Goal: Navigation & Orientation: Find specific page/section

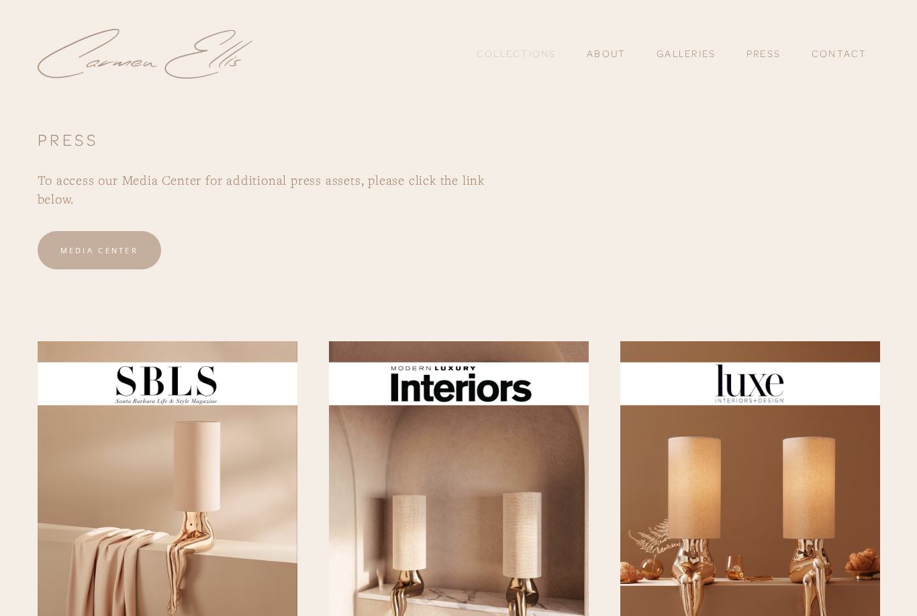
click at [549, 52] on link "Collections" at bounding box center [517, 53] width 80 height 23
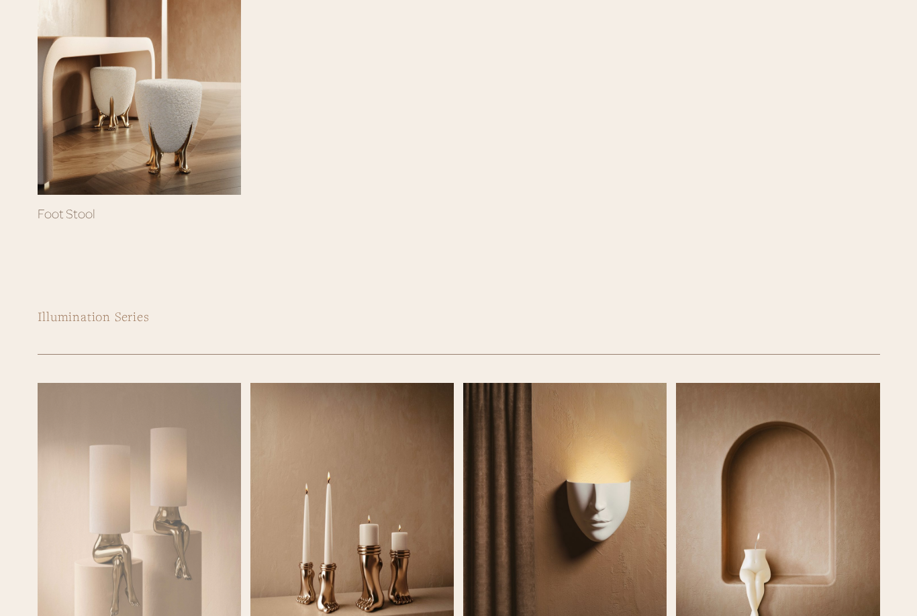
scroll to position [398, 0]
click at [187, 470] on div at bounding box center [139, 518] width 203 height 271
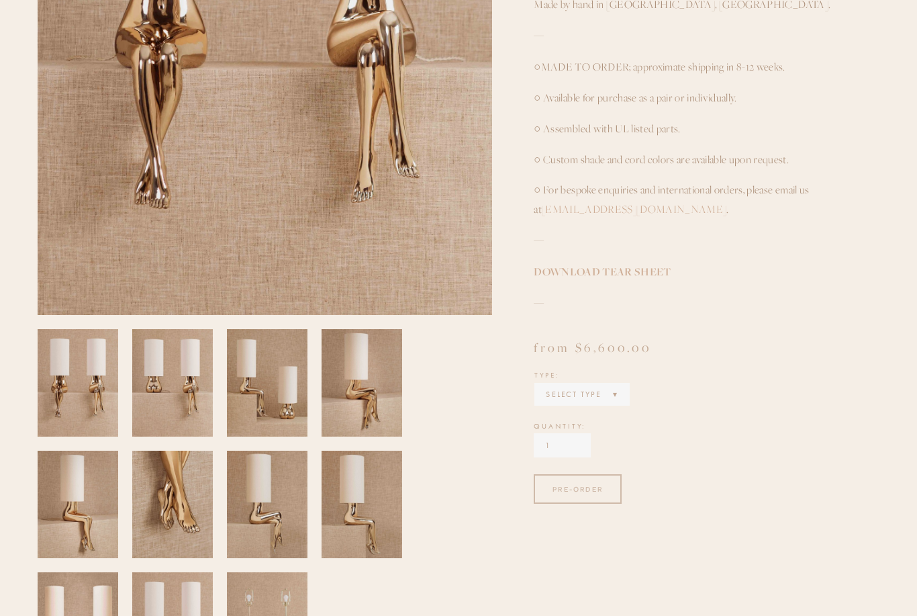
scroll to position [424, 0]
click at [369, 408] on img at bounding box center [362, 382] width 81 height 121
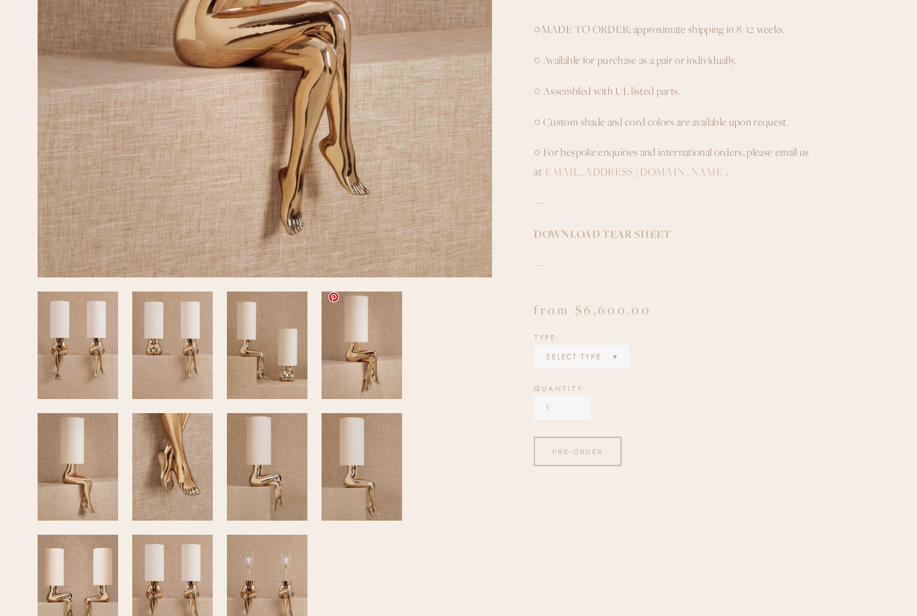
scroll to position [461, 0]
click at [189, 393] on img at bounding box center [172, 345] width 81 height 121
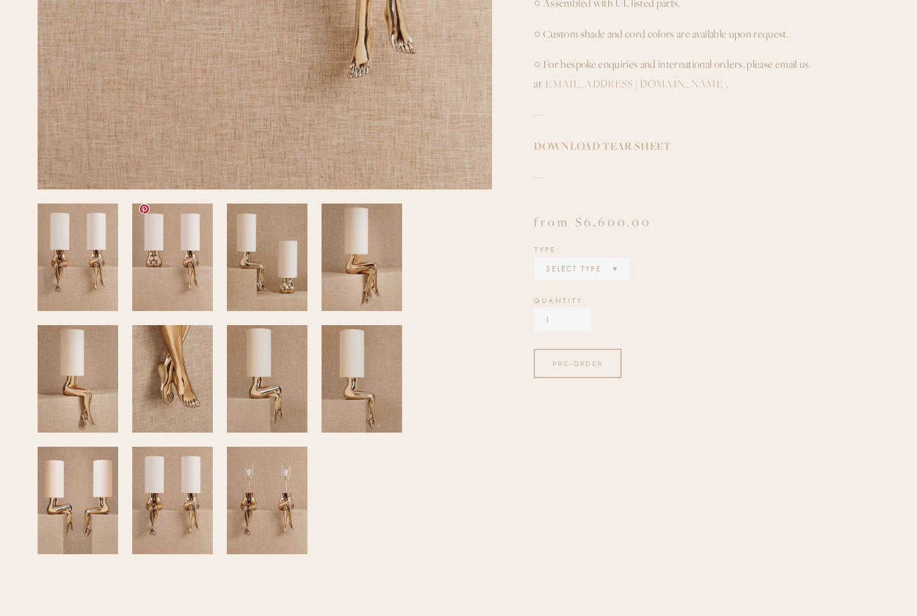
scroll to position [563, 0]
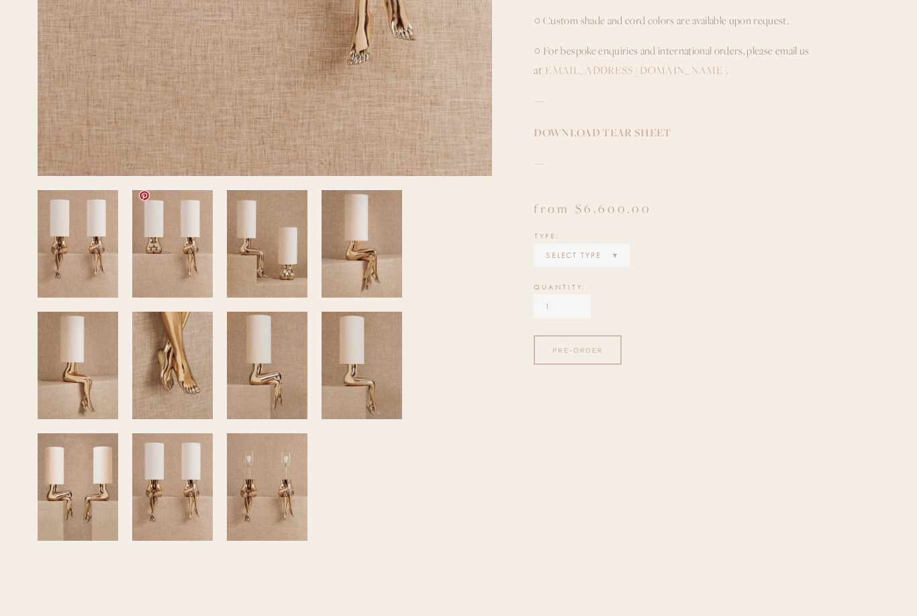
click at [252, 281] on img at bounding box center [267, 243] width 81 height 121
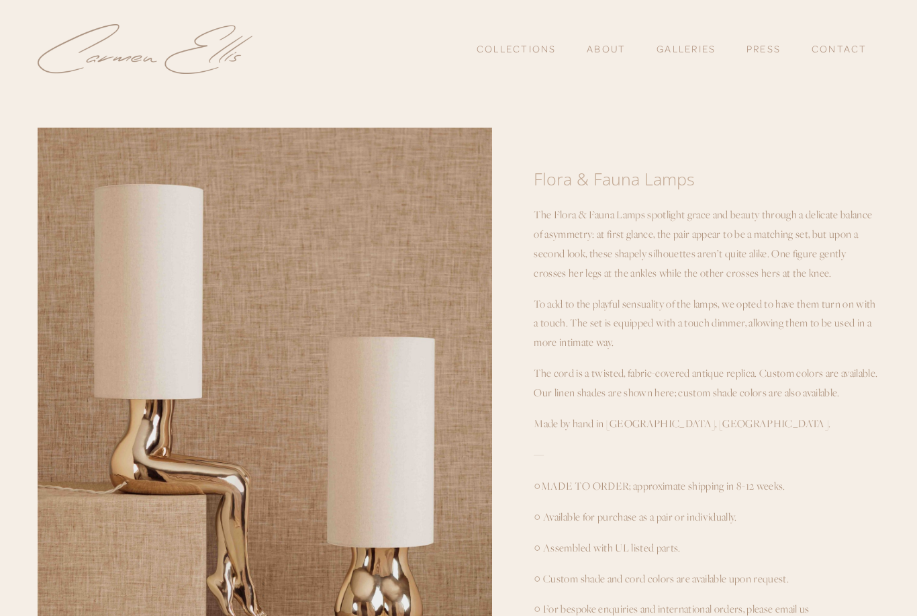
scroll to position [0, 0]
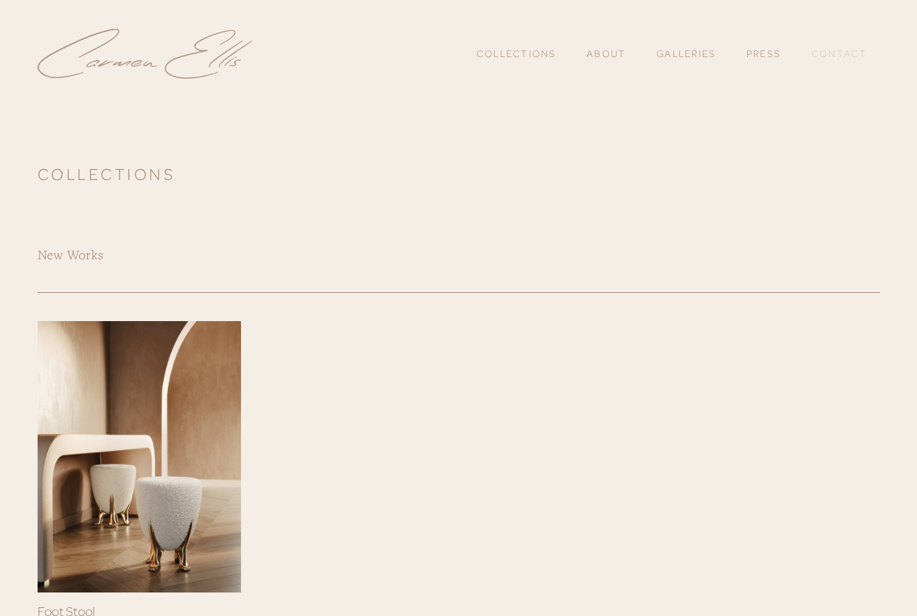
click at [841, 51] on link "Contact" at bounding box center [840, 53] width 56 height 23
